Goal: Task Accomplishment & Management: Manage account settings

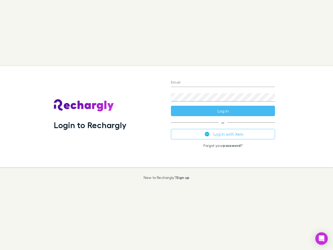
click at [167, 125] on div "Login to Rechargly" at bounding box center [108, 116] width 117 height 101
click at [223, 83] on input "Email" at bounding box center [223, 83] width 104 height 8
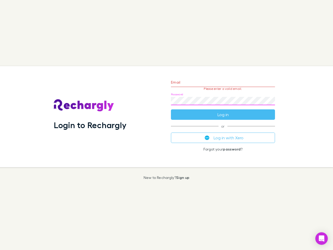
click at [223, 111] on form "Email Please enter a valid email. Password Log in" at bounding box center [223, 96] width 104 height 45
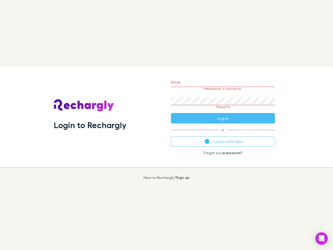
click at [223, 134] on div "Email Please enter a valid email. Password Please fill Log in or Log in with Xe…" at bounding box center [223, 116] width 112 height 101
click at [322, 238] on icon "Open Intercom Messenger" at bounding box center [321, 238] width 5 height 6
